Goal: Use online tool/utility: Utilize a website feature to perform a specific function

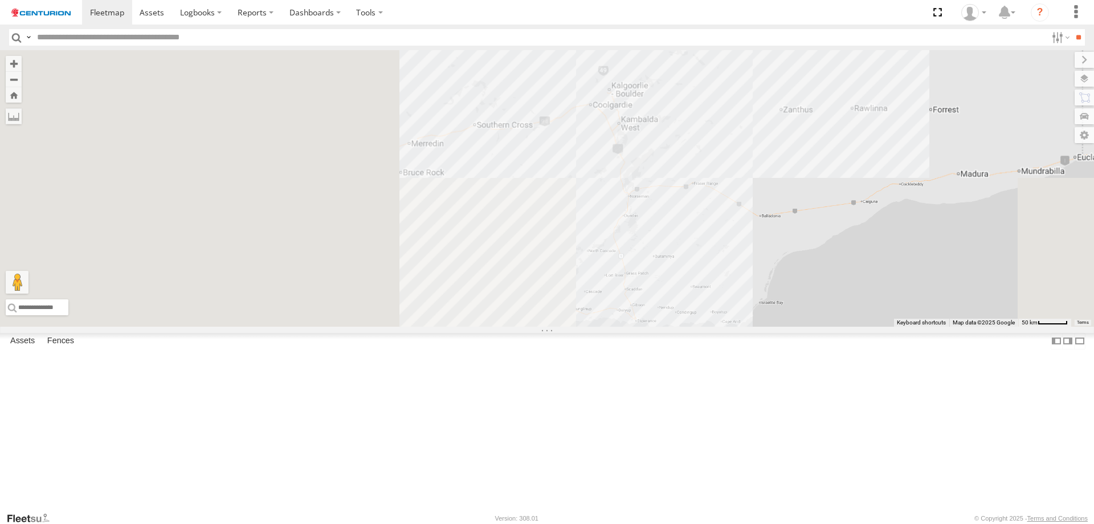
drag, startPoint x: 395, startPoint y: 257, endPoint x: 841, endPoint y: 273, distance: 446.1
click at [841, 273] on div at bounding box center [547, 188] width 1094 height 276
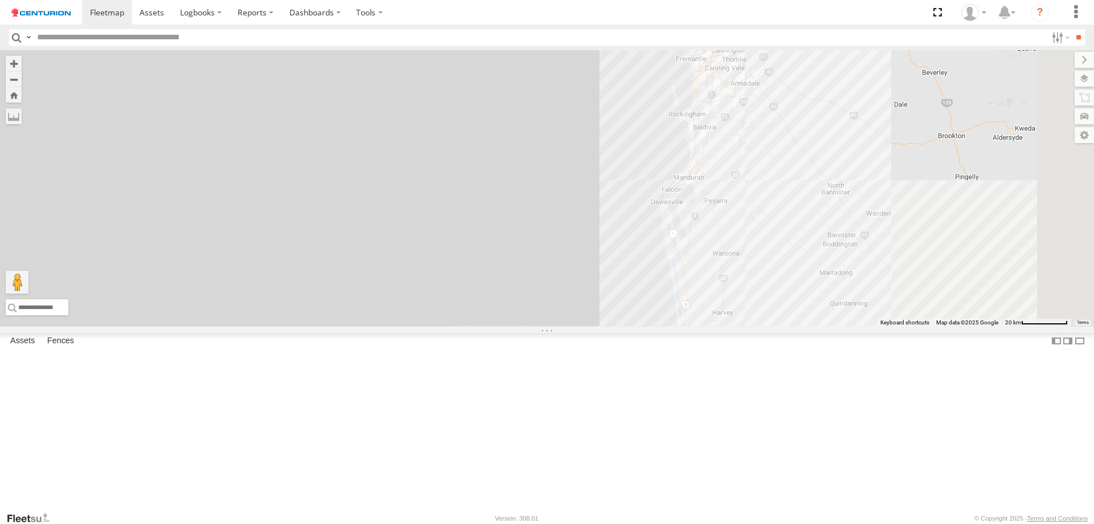
drag, startPoint x: 852, startPoint y: 313, endPoint x: 441, endPoint y: 177, distance: 432.8
click at [441, 177] on div at bounding box center [547, 188] width 1094 height 276
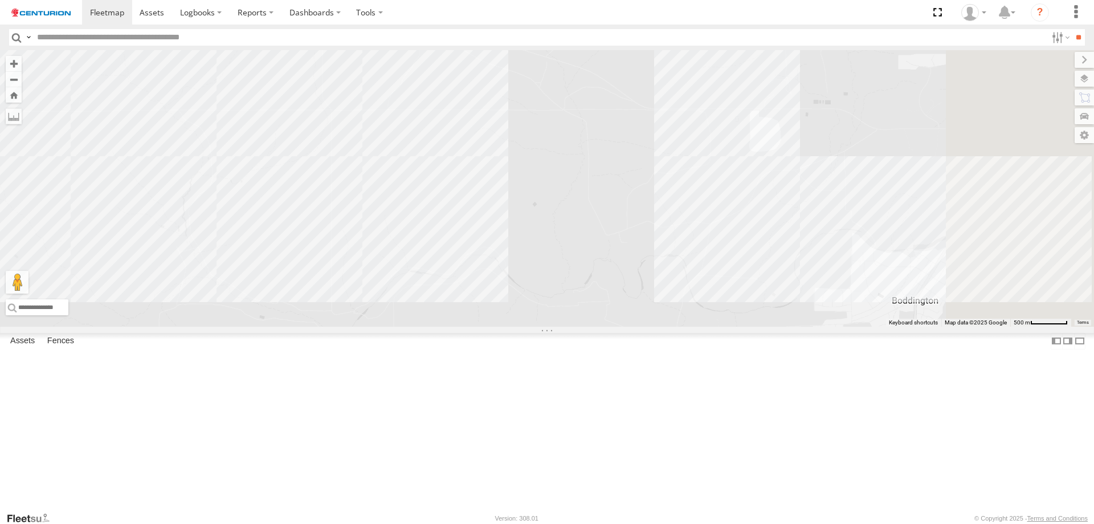
drag, startPoint x: 911, startPoint y: 167, endPoint x: 758, endPoint y: 300, distance: 202.9
click at [758, 300] on div "F0425" at bounding box center [547, 188] width 1094 height 276
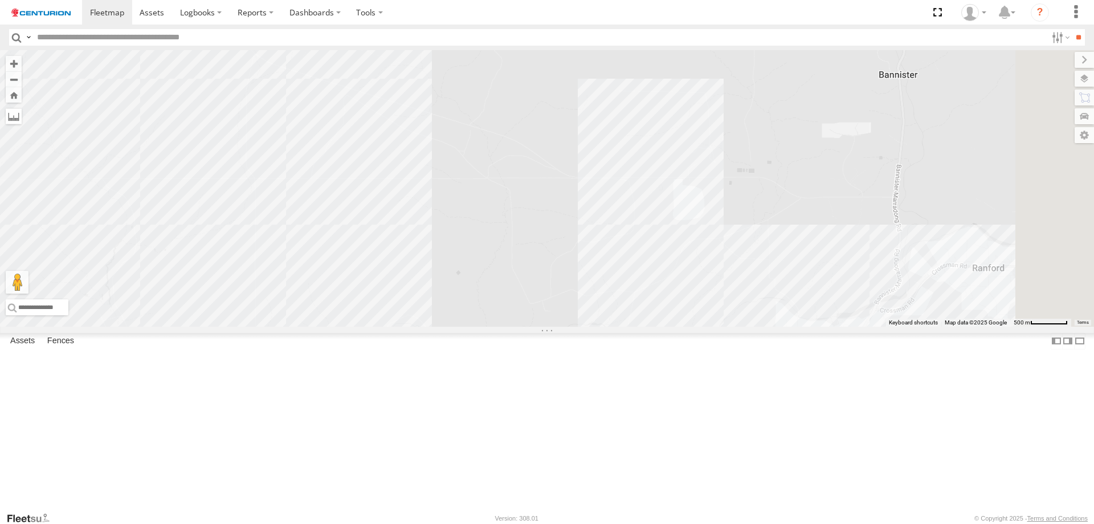
click at [307, 115] on div "F0425" at bounding box center [547, 188] width 1094 height 276
drag, startPoint x: 297, startPoint y: 117, endPoint x: 313, endPoint y: 123, distance: 16.9
click at [22, 117] on label at bounding box center [14, 116] width 16 height 16
click at [0, 0] on label at bounding box center [0, 0] width 0 height 0
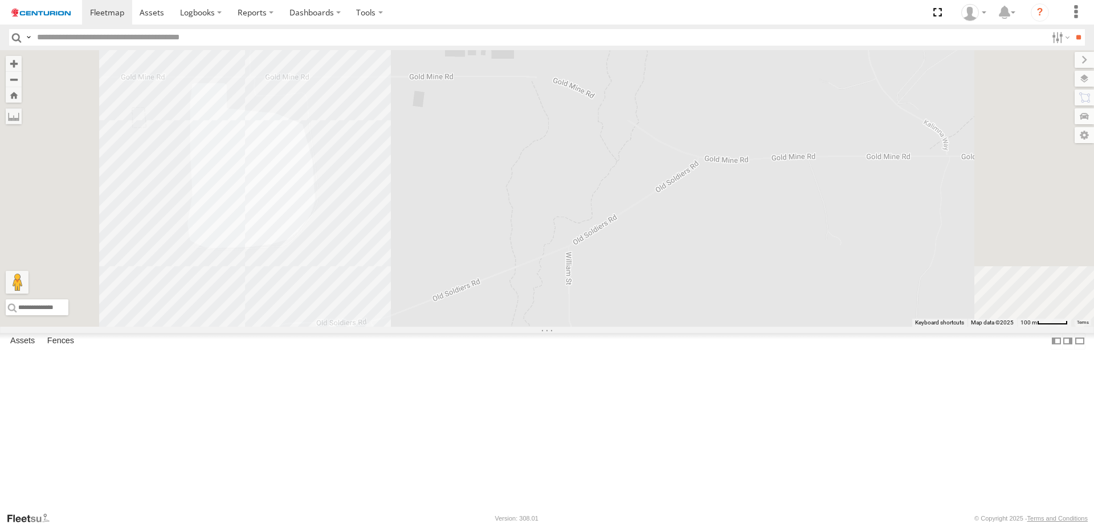
click at [767, 208] on div "F0425" at bounding box center [547, 188] width 1094 height 276
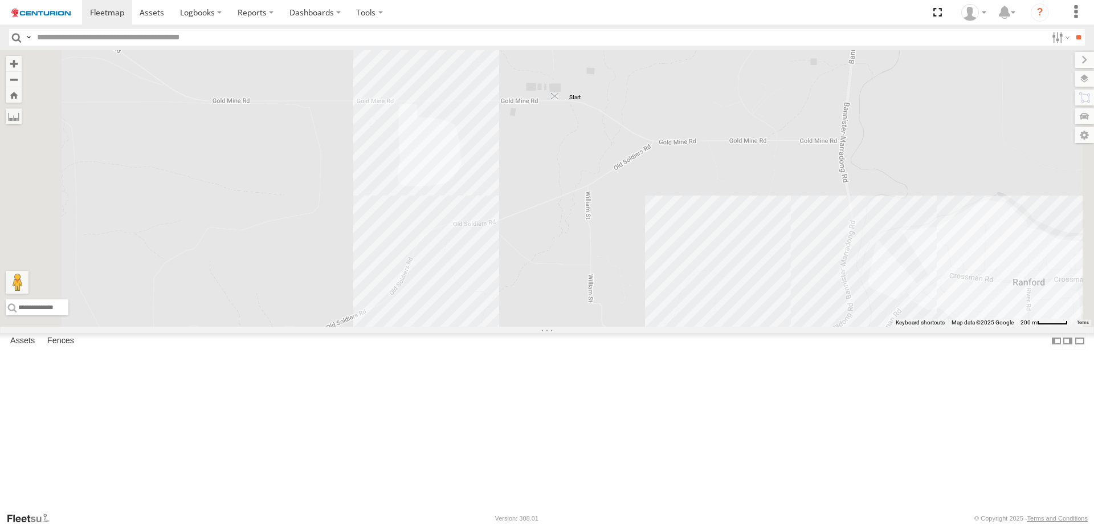
drag, startPoint x: 761, startPoint y: 210, endPoint x: 698, endPoint y: 188, distance: 66.7
click at [563, 104] on img "Start" at bounding box center [555, 96] width 16 height 16
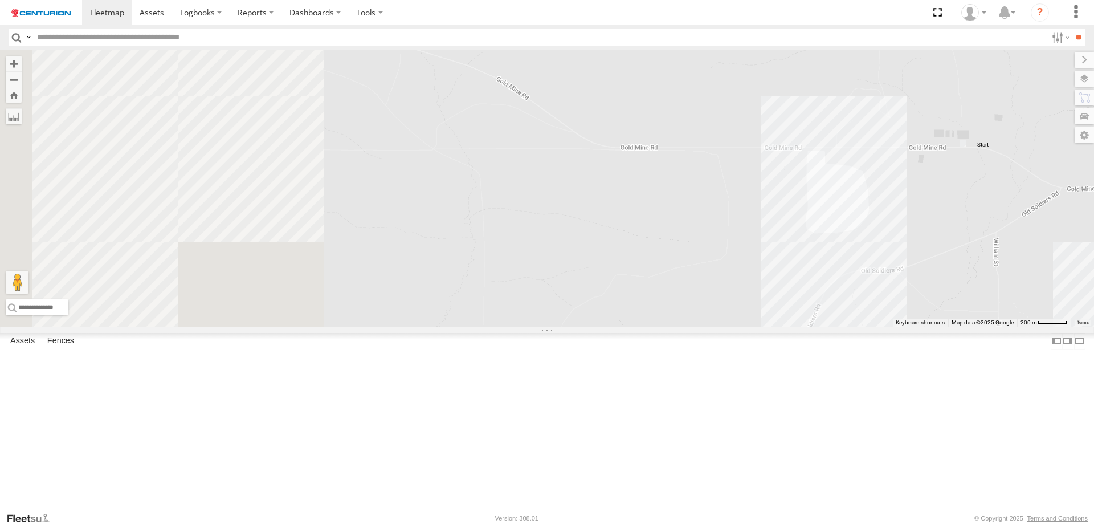
drag, startPoint x: 475, startPoint y: 198, endPoint x: 893, endPoint y: 253, distance: 420.8
click at [893, 253] on div "F0425" at bounding box center [547, 188] width 1094 height 276
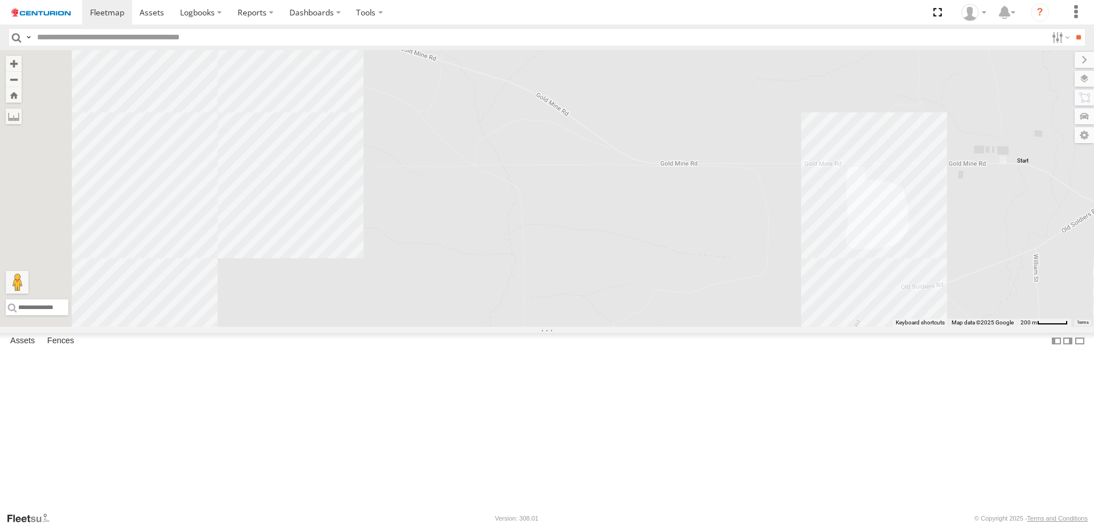
drag, startPoint x: 632, startPoint y: 213, endPoint x: 808, endPoint y: 272, distance: 185.8
click at [808, 272] on div "F0425" at bounding box center [547, 188] width 1094 height 276
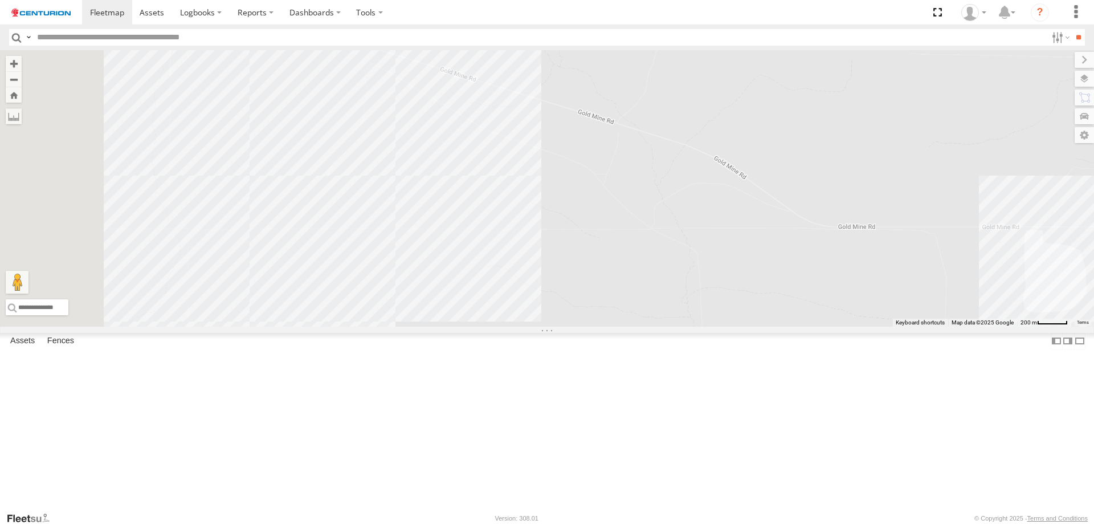
click at [543, 149] on div "F0425" at bounding box center [547, 188] width 1094 height 276
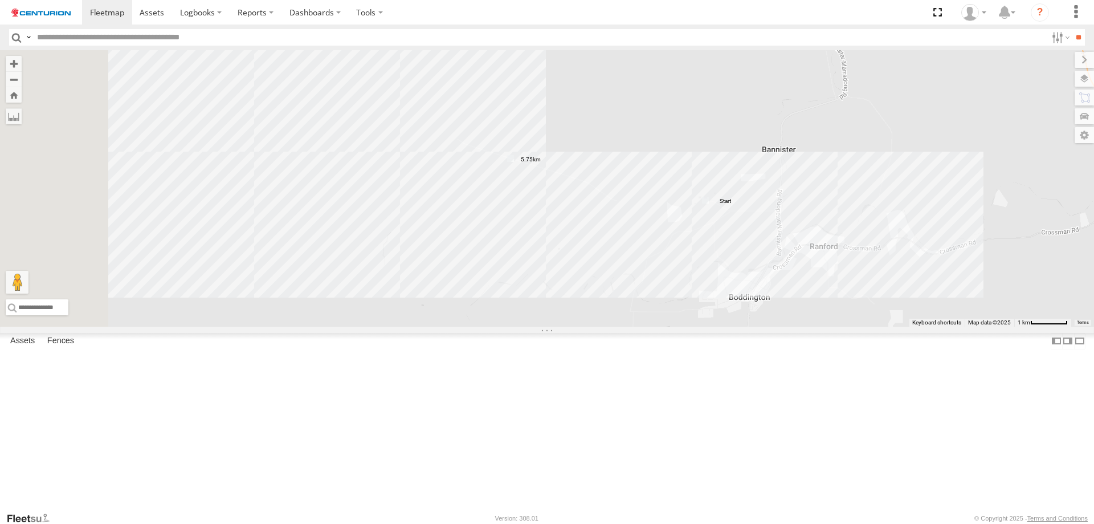
drag, startPoint x: 626, startPoint y: 247, endPoint x: 713, endPoint y: 308, distance: 106.3
click at [713, 308] on div "F0425" at bounding box center [547, 188] width 1094 height 276
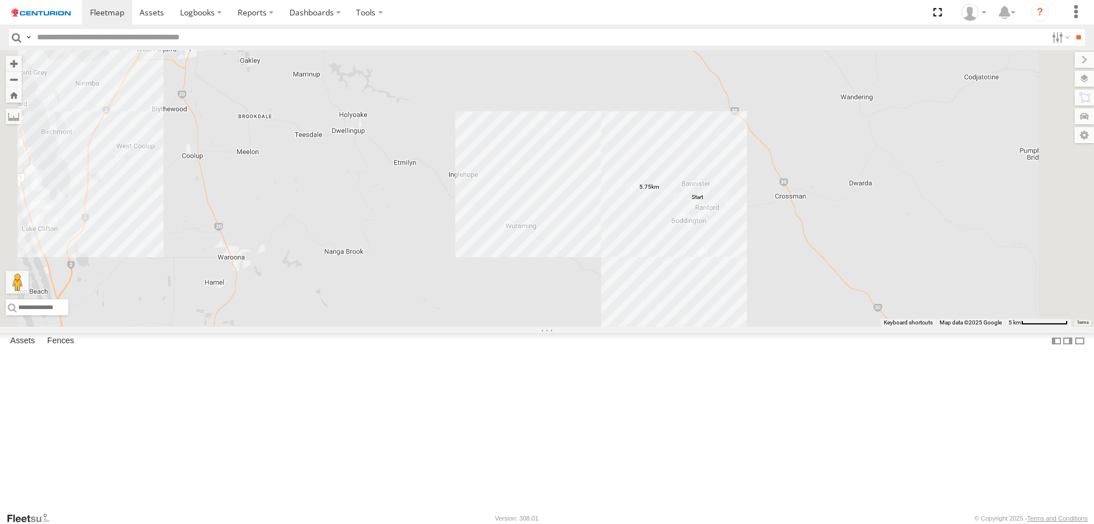
click at [0, 0] on label at bounding box center [0, 0] width 0 height 0
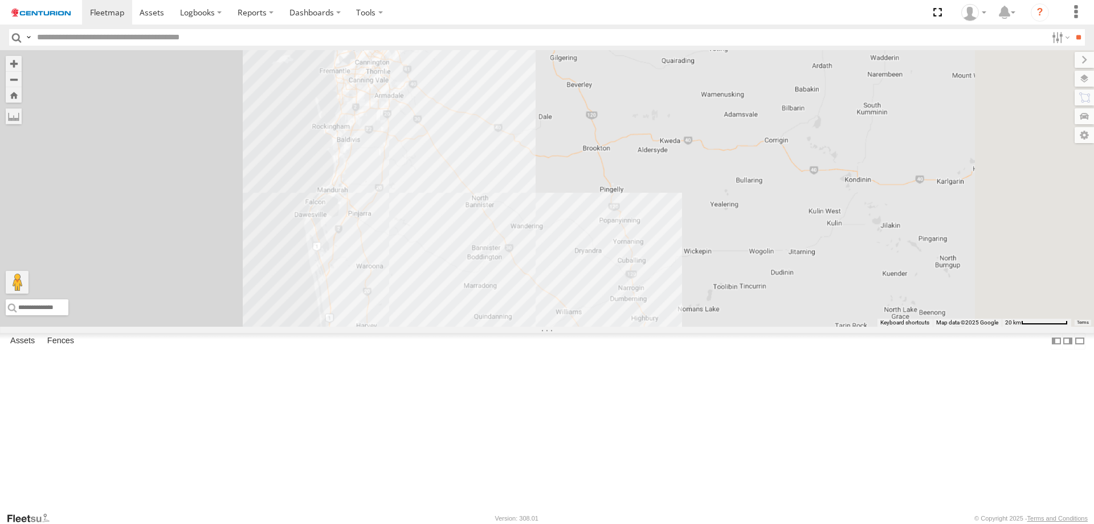
drag, startPoint x: 738, startPoint y: 127, endPoint x: 630, endPoint y: 365, distance: 261.7
click at [630, 327] on div at bounding box center [547, 188] width 1094 height 276
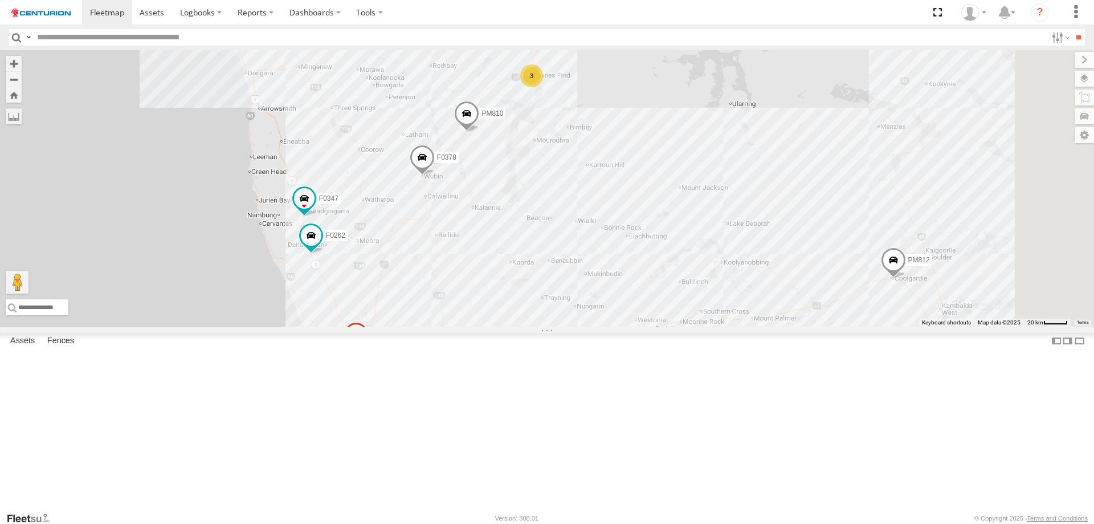
drag, startPoint x: 599, startPoint y: 214, endPoint x: 594, endPoint y: 234, distance: 20.5
click at [594, 234] on div "PM810 31 3 F0347 2 D0474 F0262 F0470 PM732 PM812 F0378" at bounding box center [547, 188] width 1094 height 276
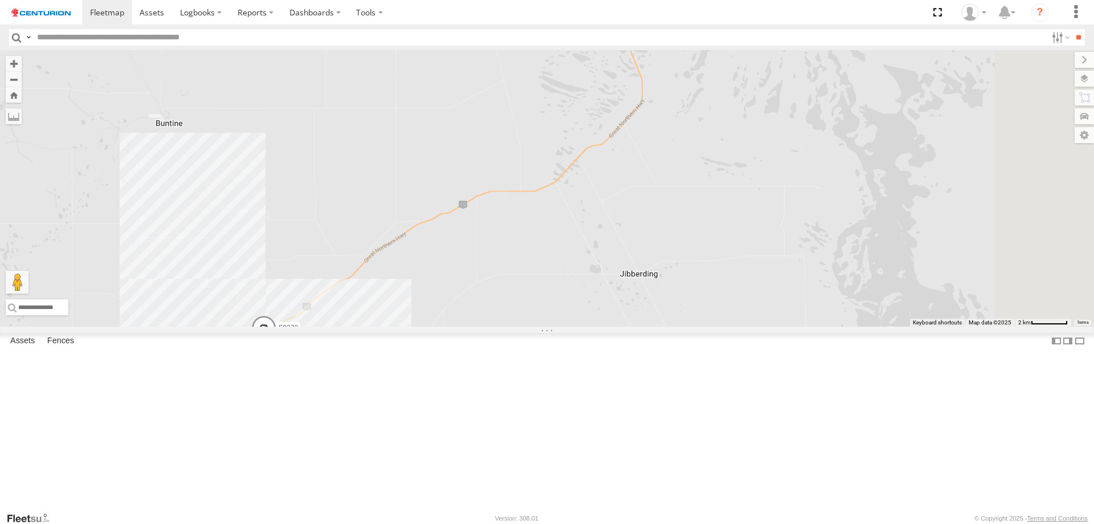
drag, startPoint x: 863, startPoint y: 229, endPoint x: 636, endPoint y: 319, distance: 244.1
click at [636, 319] on div "PM810 F0347 D0474 F0262 F0470 PM732 F0378" at bounding box center [547, 188] width 1094 height 276
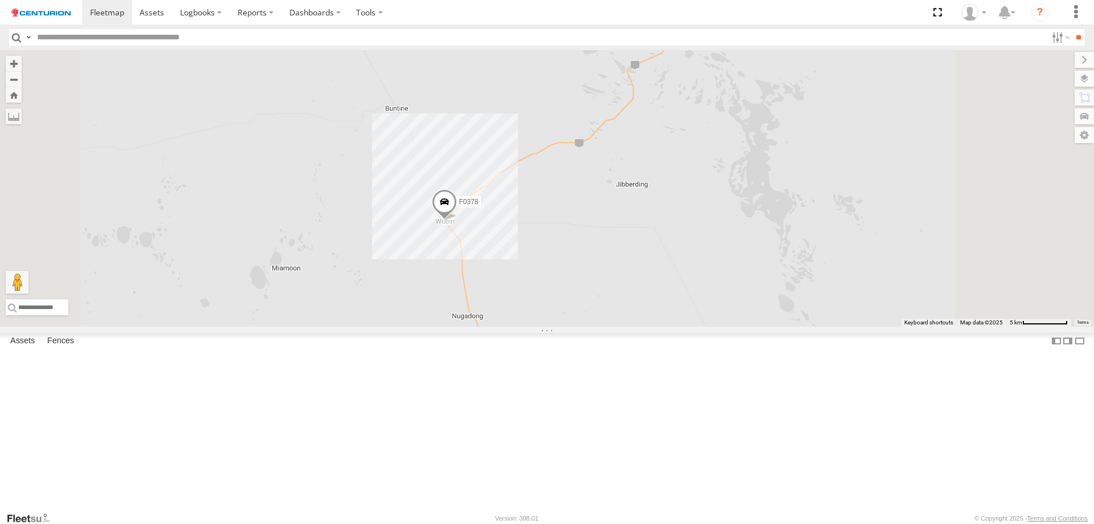
drag, startPoint x: 815, startPoint y: 132, endPoint x: 775, endPoint y: 193, distance: 73.4
click at [779, 180] on div "PM810 F0347 D0474 F0262 F0470 PM732 F0378" at bounding box center [547, 188] width 1094 height 276
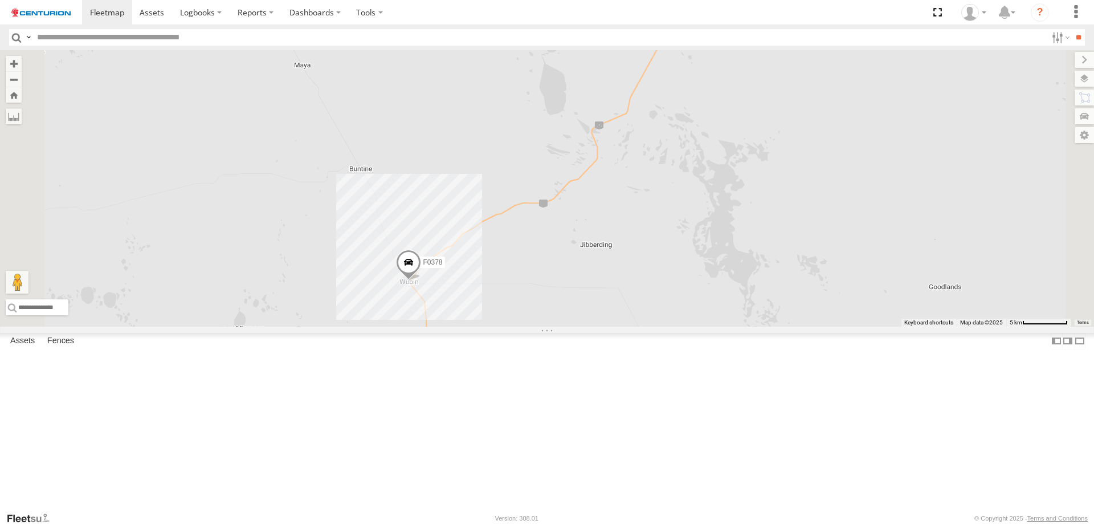
drag, startPoint x: 775, startPoint y: 193, endPoint x: 722, endPoint y: 274, distance: 96.4
click at [722, 274] on div "PM810 F0347 D0474 F0262 F0470 PM732 F0378" at bounding box center [547, 188] width 1094 height 276
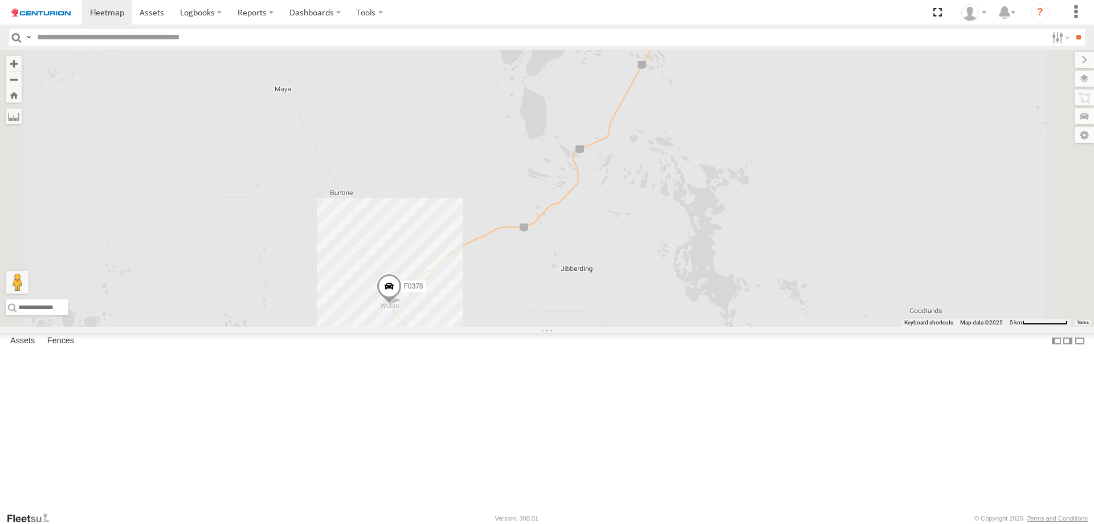
click at [0, 0] on label at bounding box center [0, 0] width 0 height 0
click at [829, 112] on div "PM810 F0347 D0474 F0262 F0470 PM732 F0378" at bounding box center [547, 188] width 1094 height 276
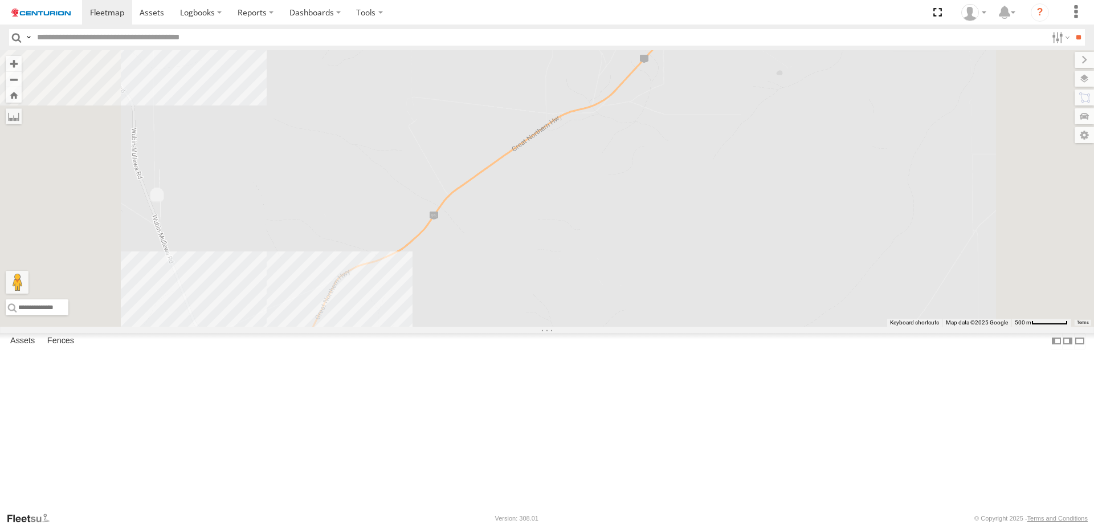
click at [442, 327] on div "PM810 F0347 D0474 F0262 F0470 PM732 F0378" at bounding box center [547, 188] width 1094 height 276
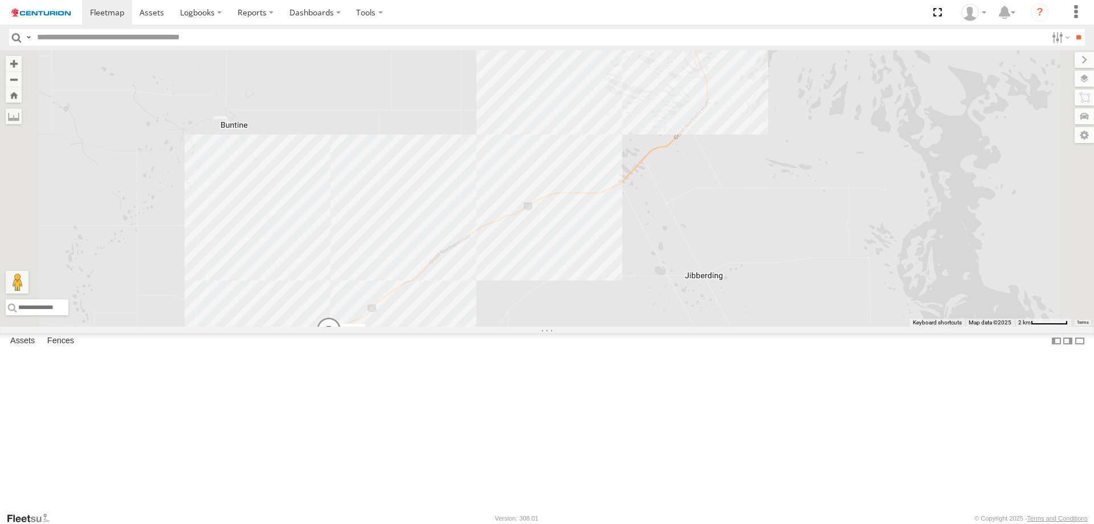
click at [0, 0] on label at bounding box center [0, 0] width 0 height 0
click at [332, 126] on div "PM810 F0347 D0474 F0262 F0470 PM732 F0378" at bounding box center [547, 188] width 1094 height 276
click at [0, 0] on label at bounding box center [0, 0] width 0 height 0
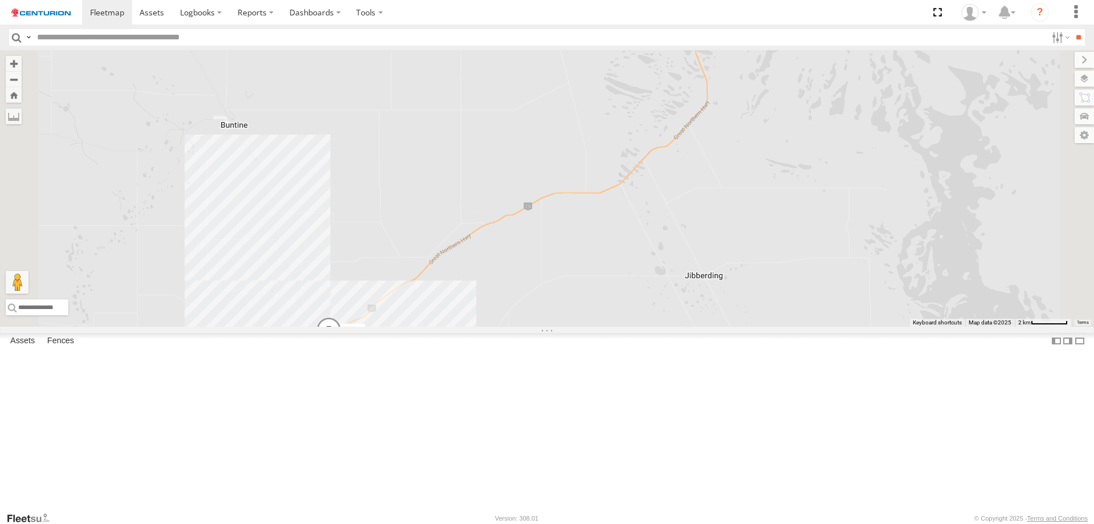
click at [497, 327] on div "PM810 F0347 D0474 F0262 F0470 PM732 F0378" at bounding box center [547, 188] width 1094 height 276
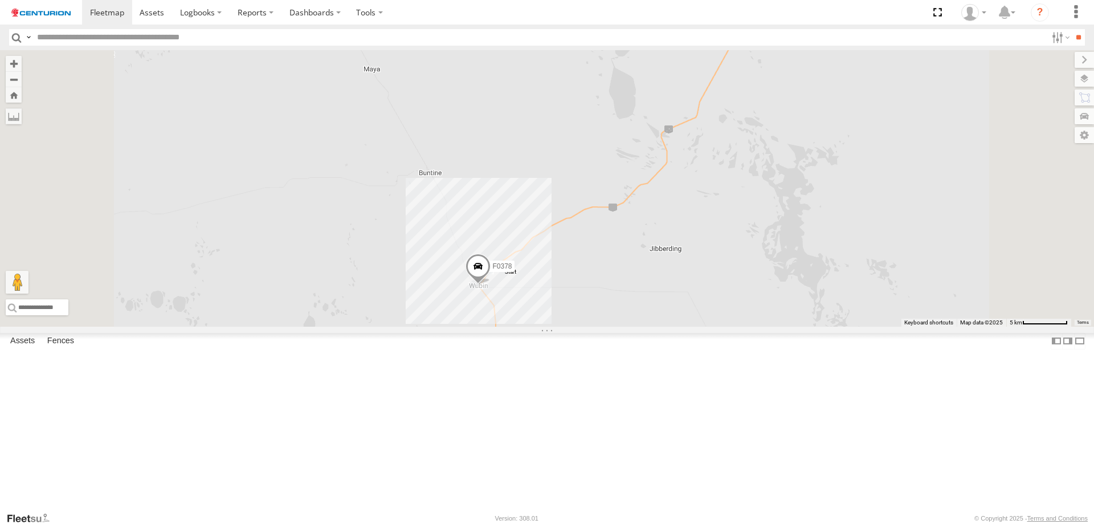
drag, startPoint x: 898, startPoint y: 126, endPoint x: 864, endPoint y: 175, distance: 59.8
click at [864, 175] on div "PM810 F0347 D0474 F0262 F0470 PM732 F0378" at bounding box center [547, 188] width 1094 height 276
click at [857, 169] on div "PM810 F0347 D0474 F0262 F0470 PM732 F0378" at bounding box center [547, 188] width 1094 height 276
